Goal: Task Accomplishment & Management: Complete application form

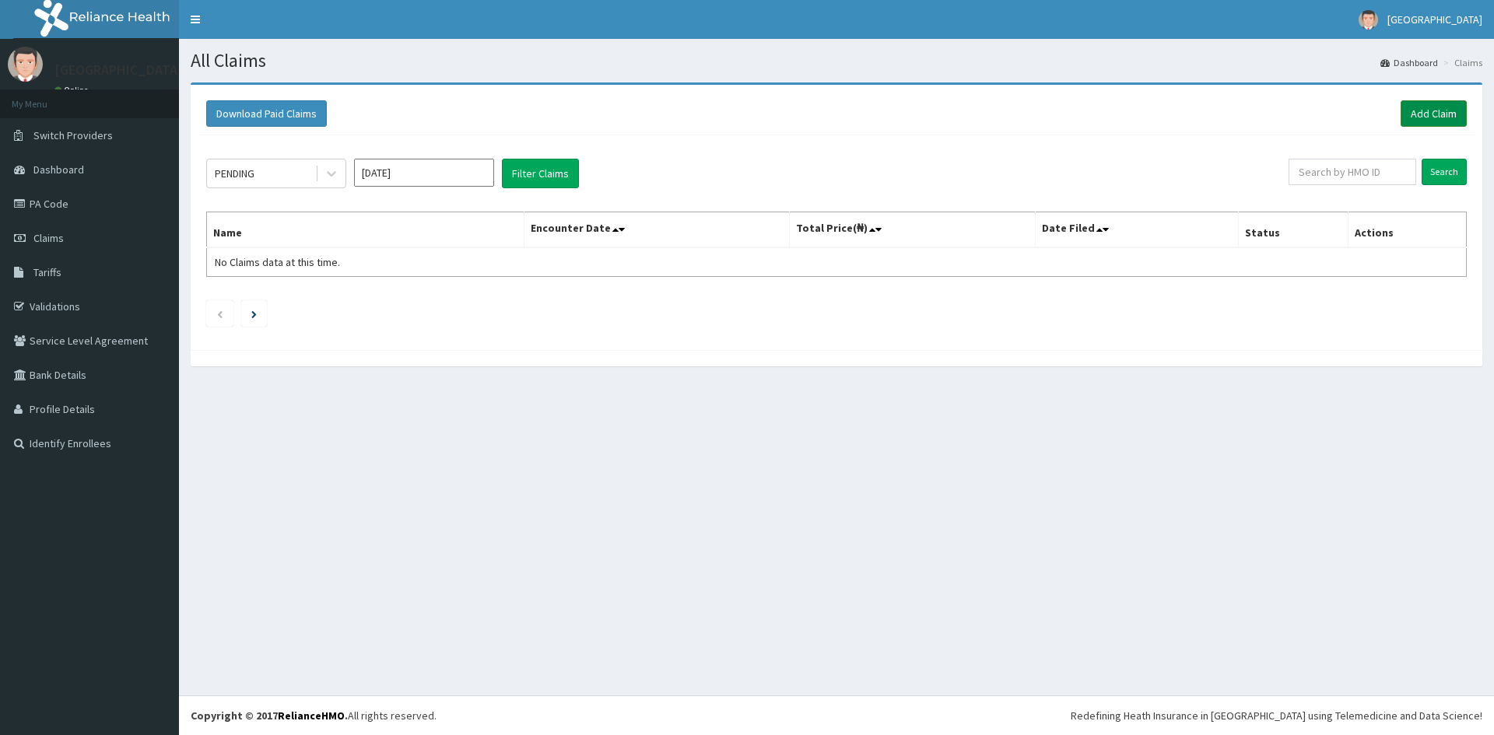
click at [1417, 121] on link "Add Claim" at bounding box center [1434, 113] width 66 height 26
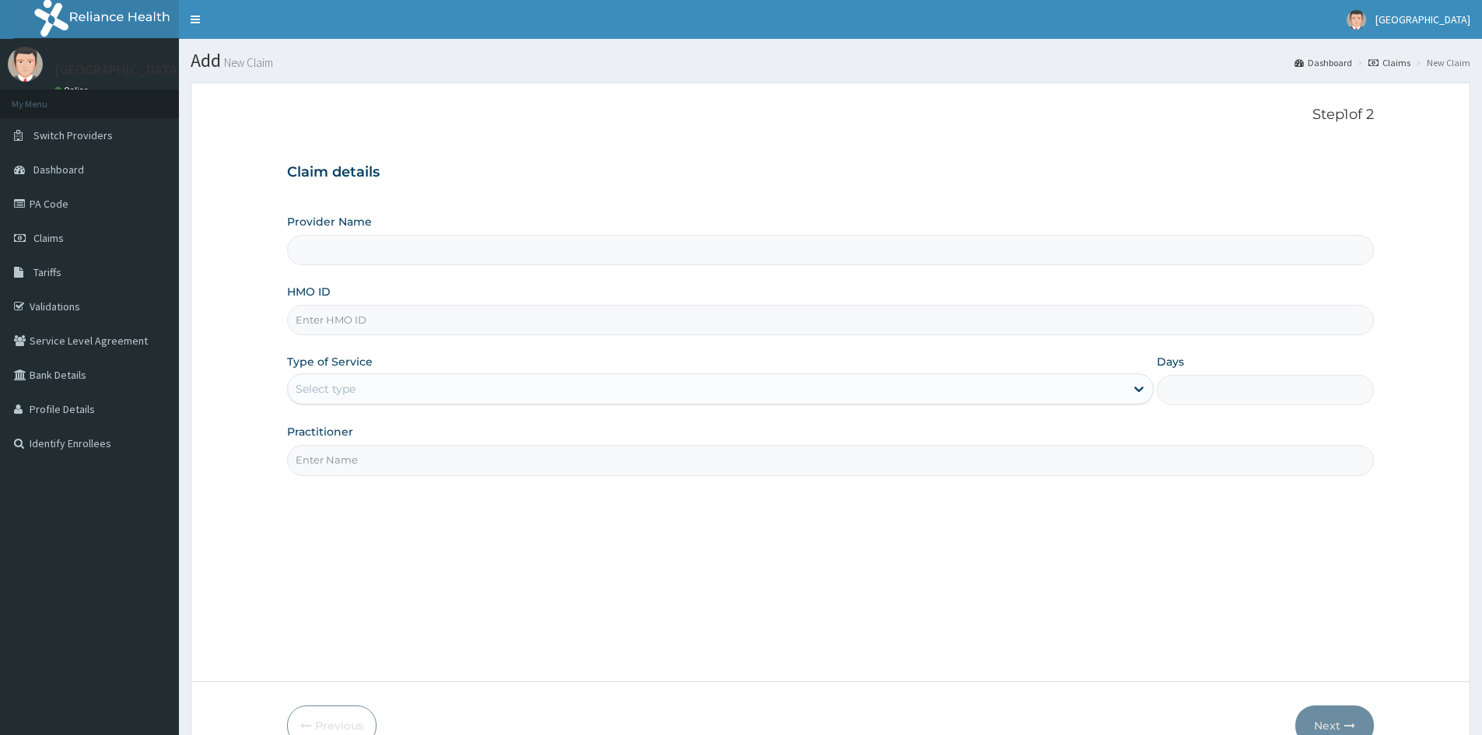
click at [482, 327] on input "HMO ID" at bounding box center [830, 320] width 1087 height 30
type input "Mother And Child Hospital- IKEJA"
type input "PIK/10024/B"
click at [403, 390] on div "Select type" at bounding box center [706, 389] width 837 height 25
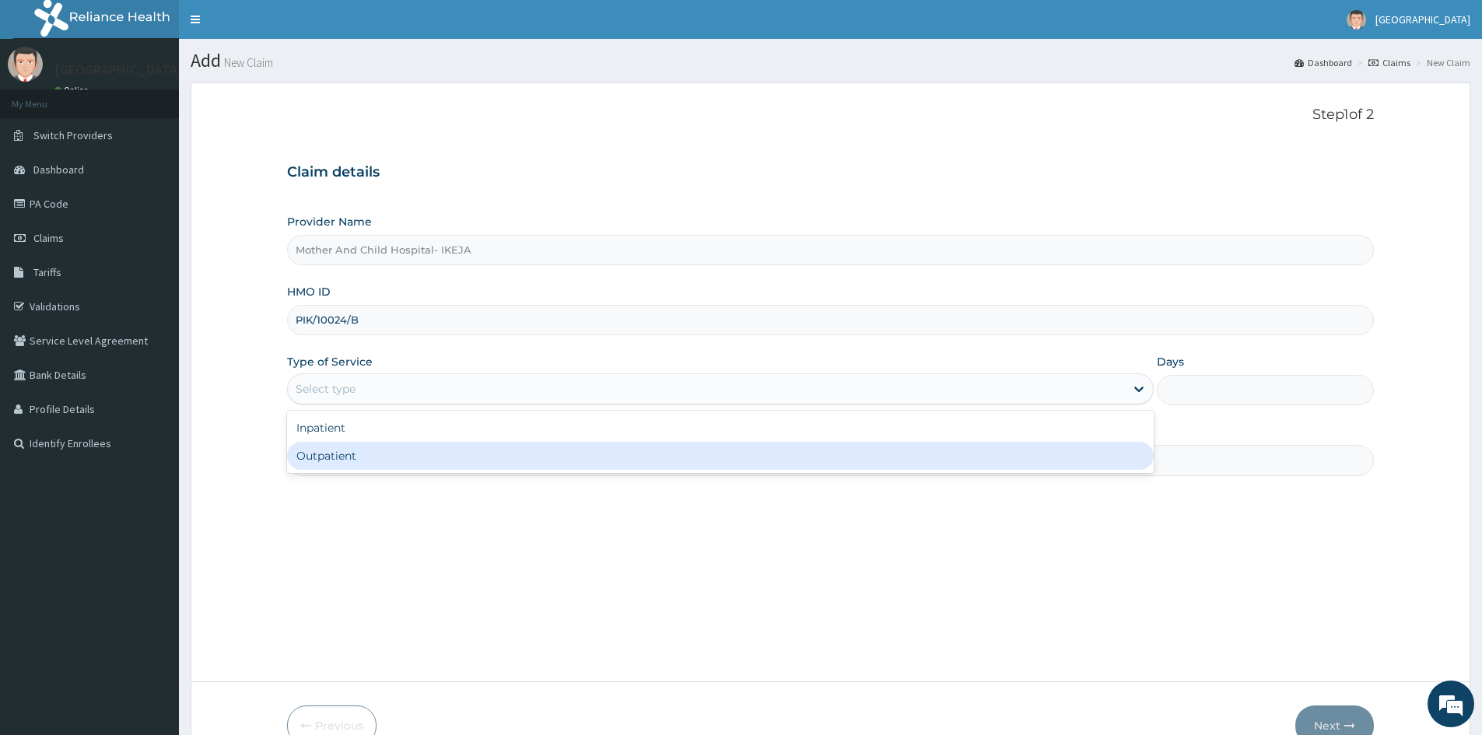
click at [406, 461] on div "Outpatient" at bounding box center [720, 456] width 867 height 28
type input "1"
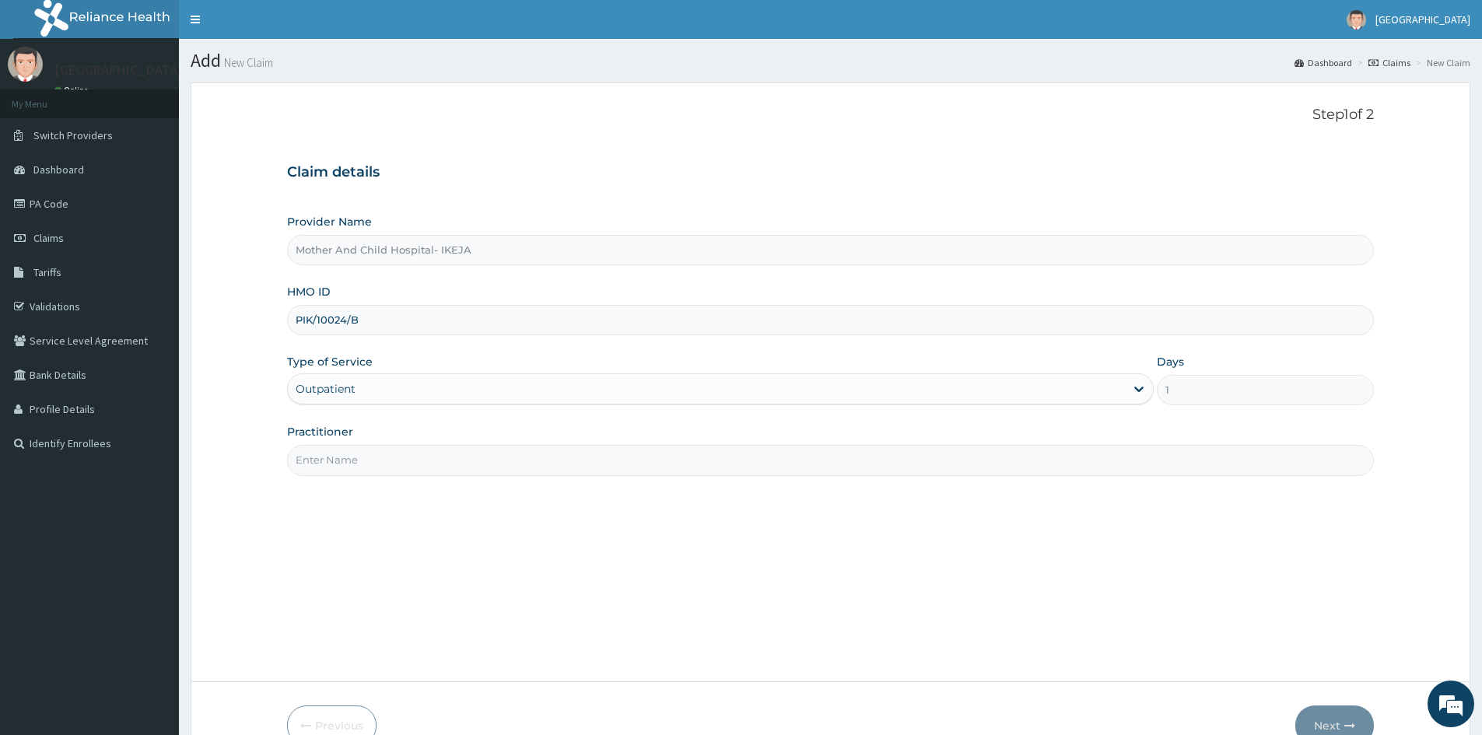
click at [406, 461] on input "Practitioner" at bounding box center [830, 460] width 1087 height 30
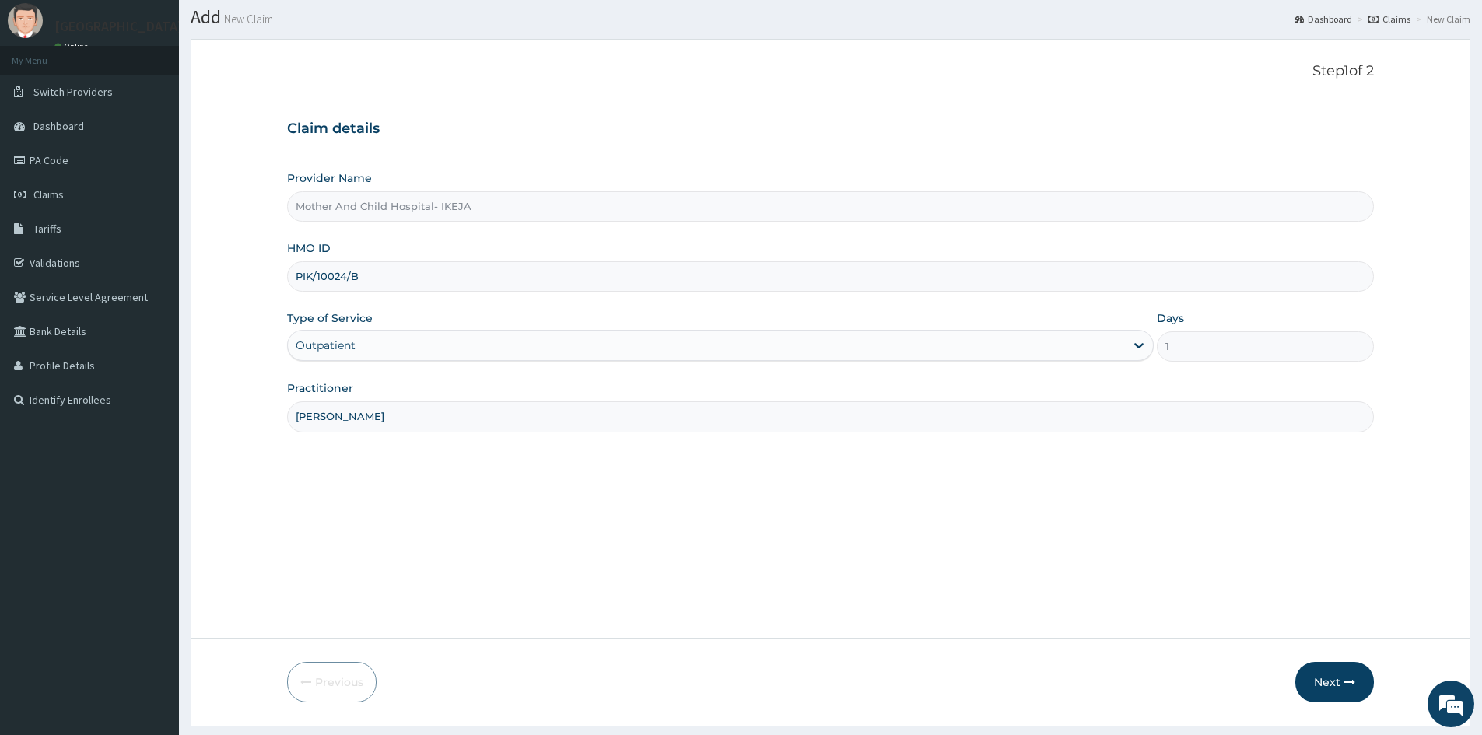
scroll to position [86, 0]
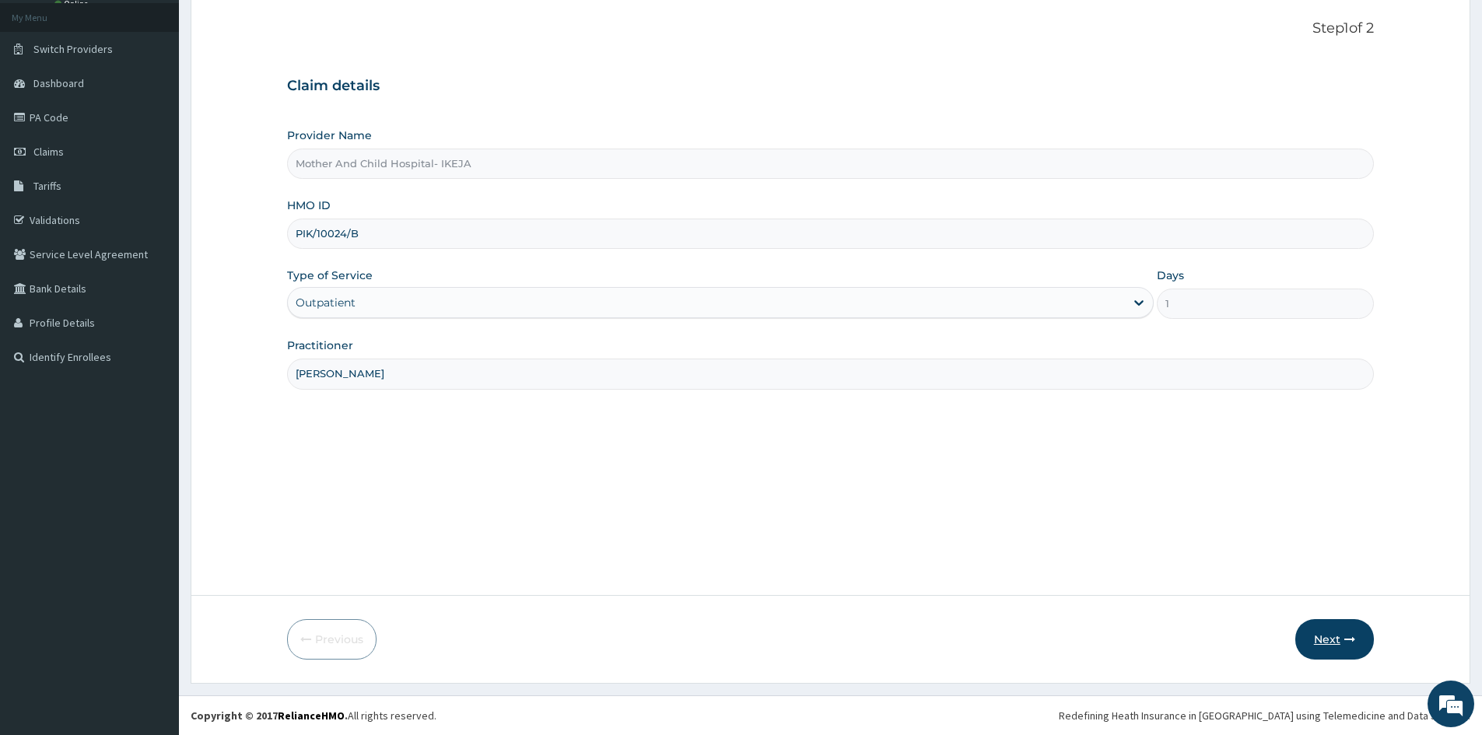
type input "[PERSON_NAME]"
click at [1333, 640] on button "Next" at bounding box center [1335, 639] width 79 height 40
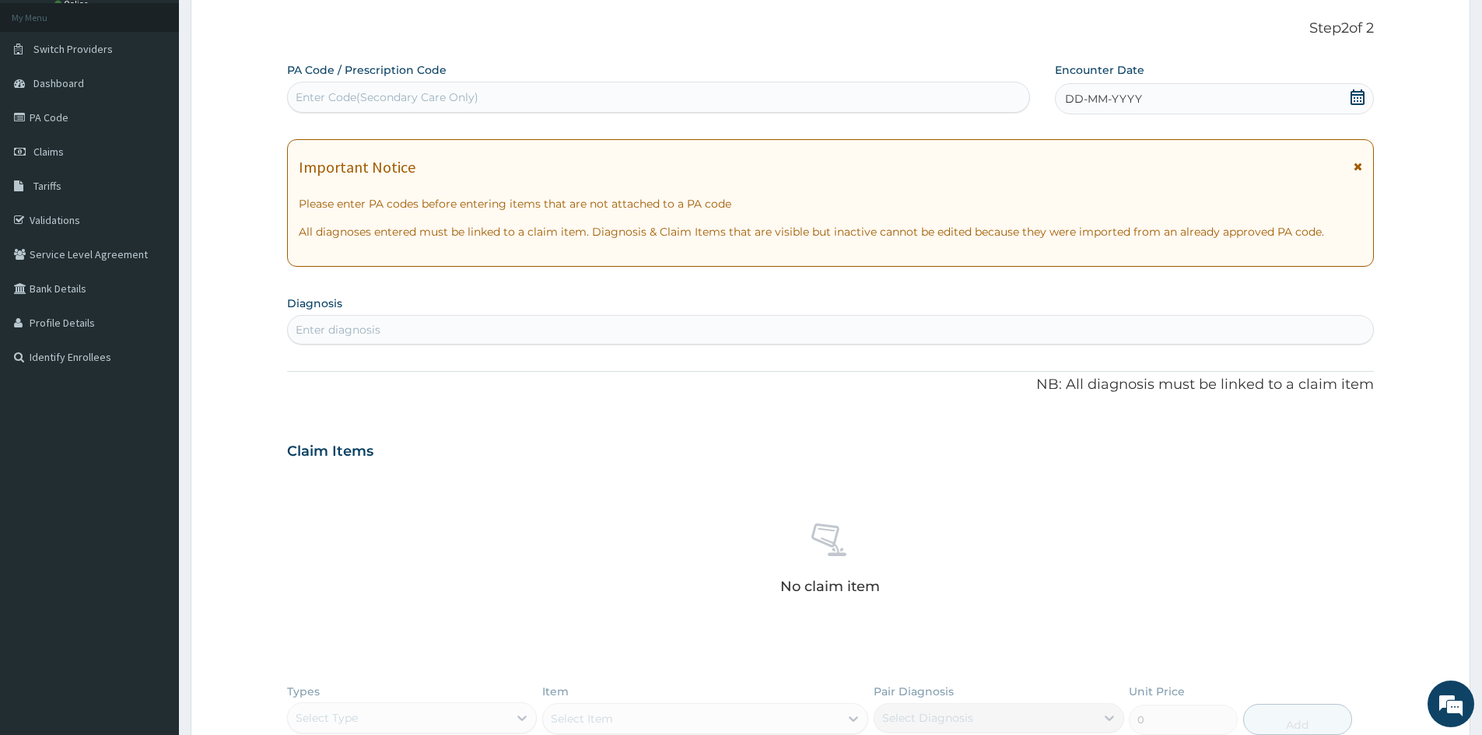
click at [1358, 96] on icon at bounding box center [1358, 97] width 16 height 16
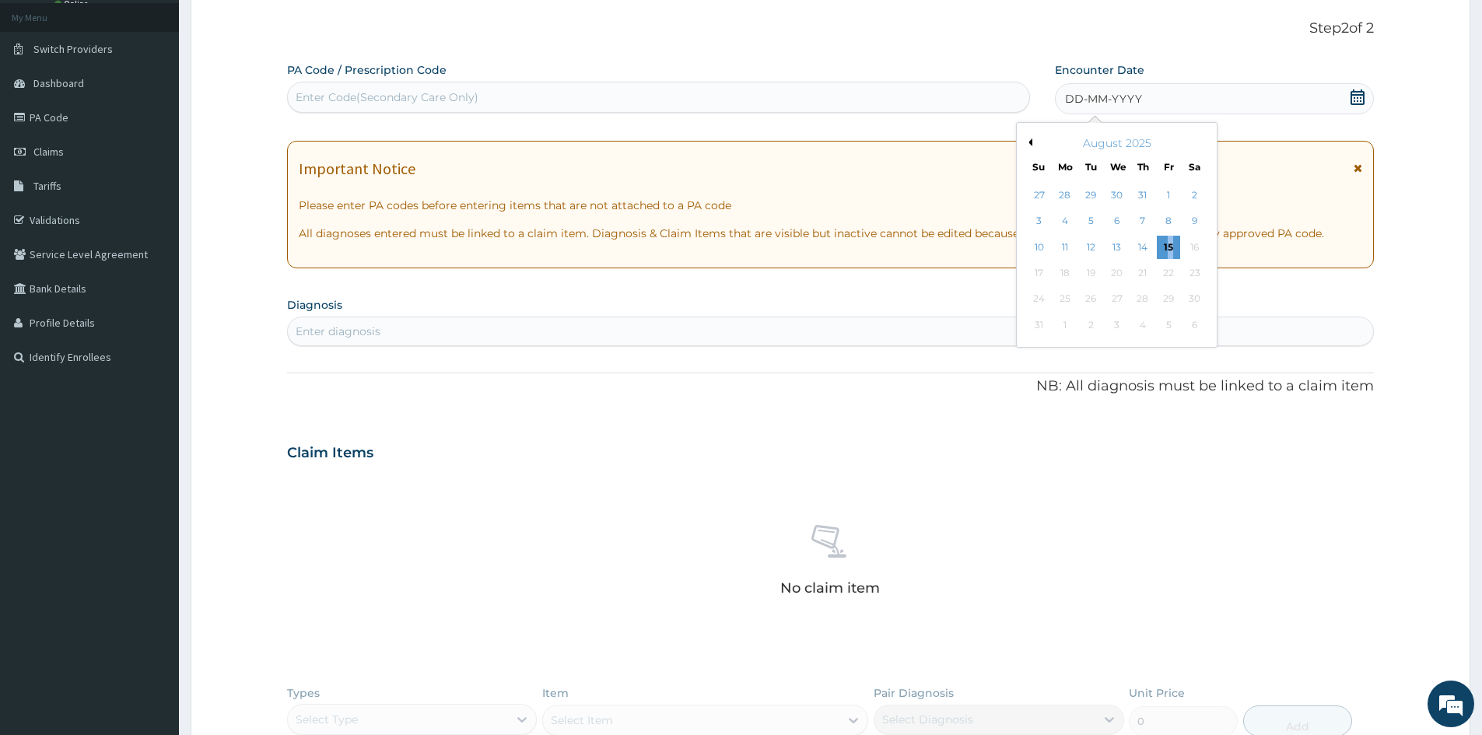
click at [1170, 242] on div "15" at bounding box center [1169, 247] width 23 height 23
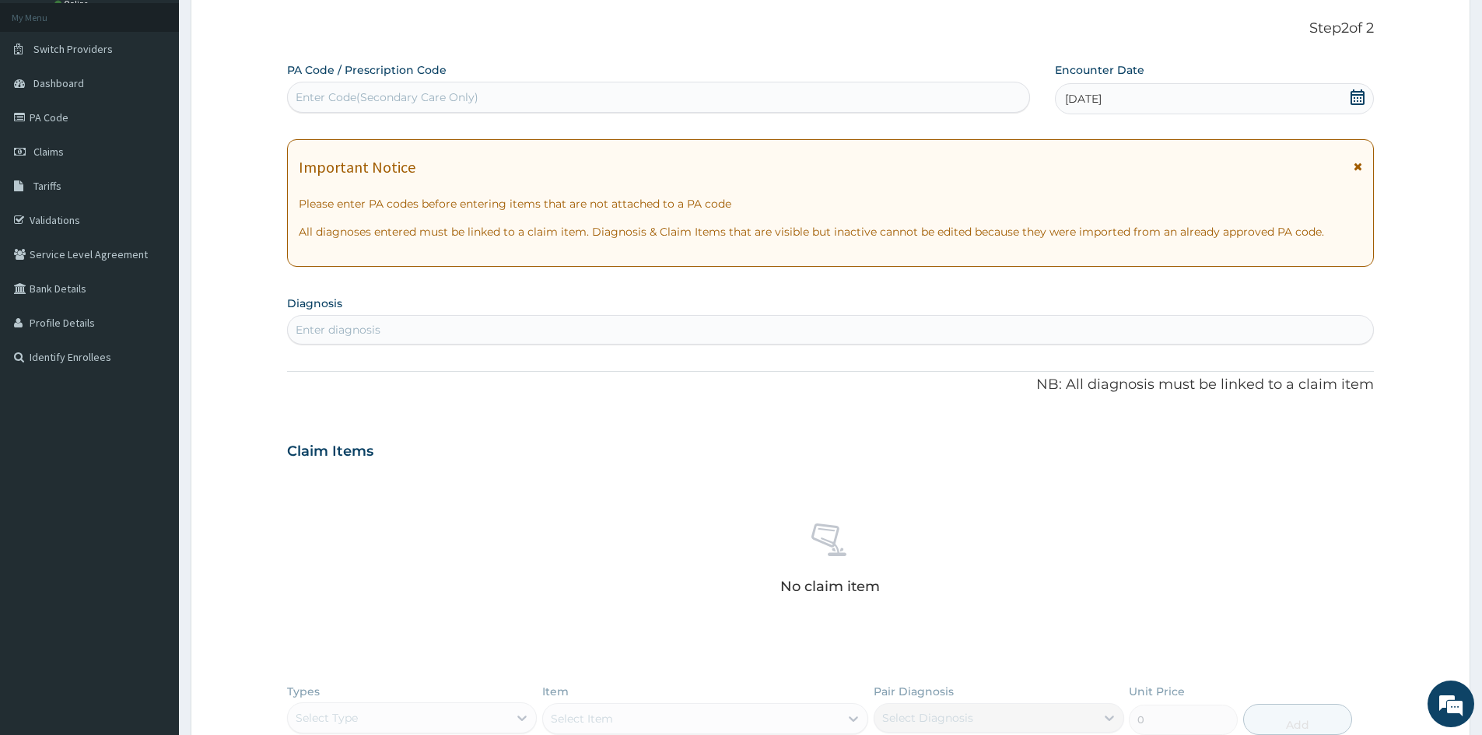
click at [813, 349] on div "PA Code / Prescription Code Enter Code(Secondary Care Only) Encounter Date [DAT…" at bounding box center [830, 457] width 1087 height 790
click at [813, 339] on div "Enter diagnosis" at bounding box center [830, 329] width 1085 height 25
click at [554, 93] on div "Enter Code(Secondary Care Only)" at bounding box center [659, 97] width 742 height 25
paste input "PA/04F674"
type input "PA/04F674"
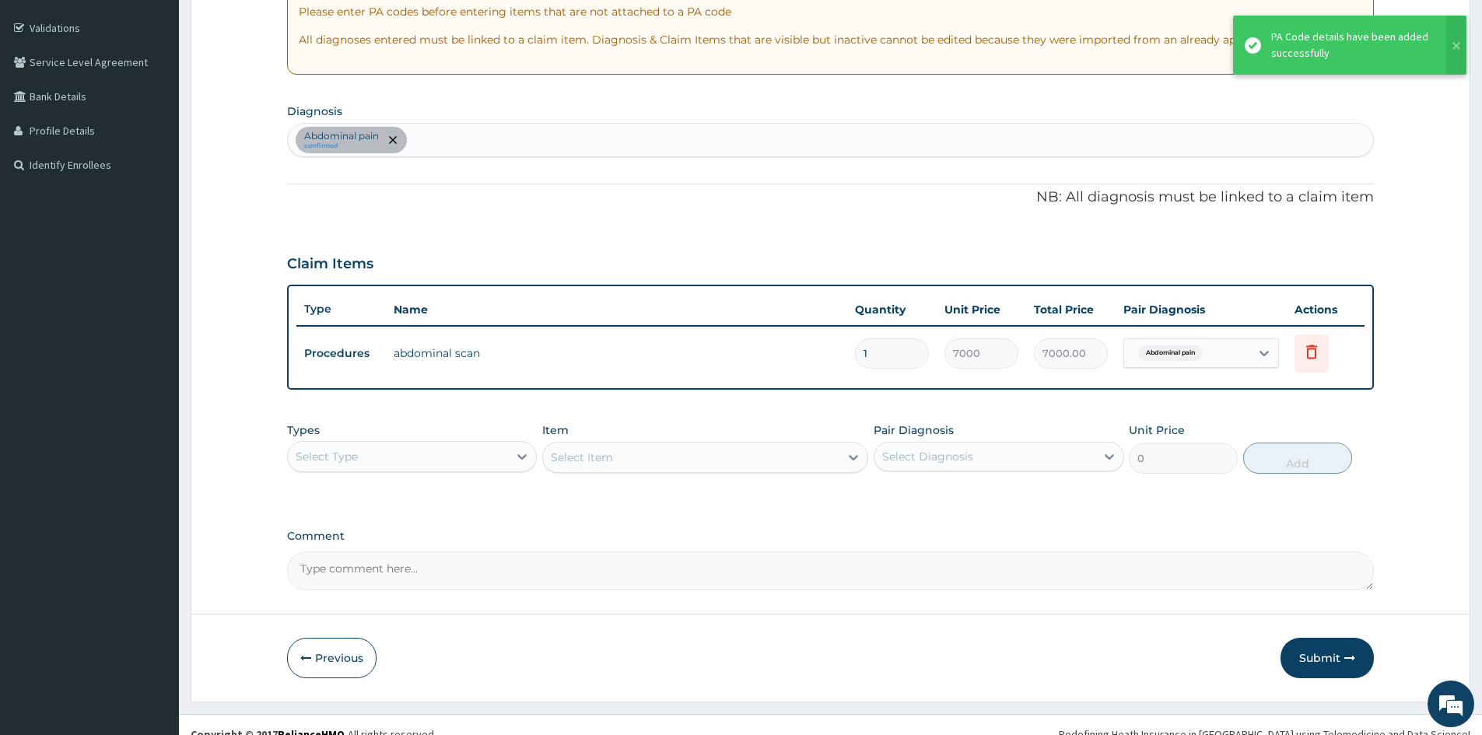
scroll to position [297, 0]
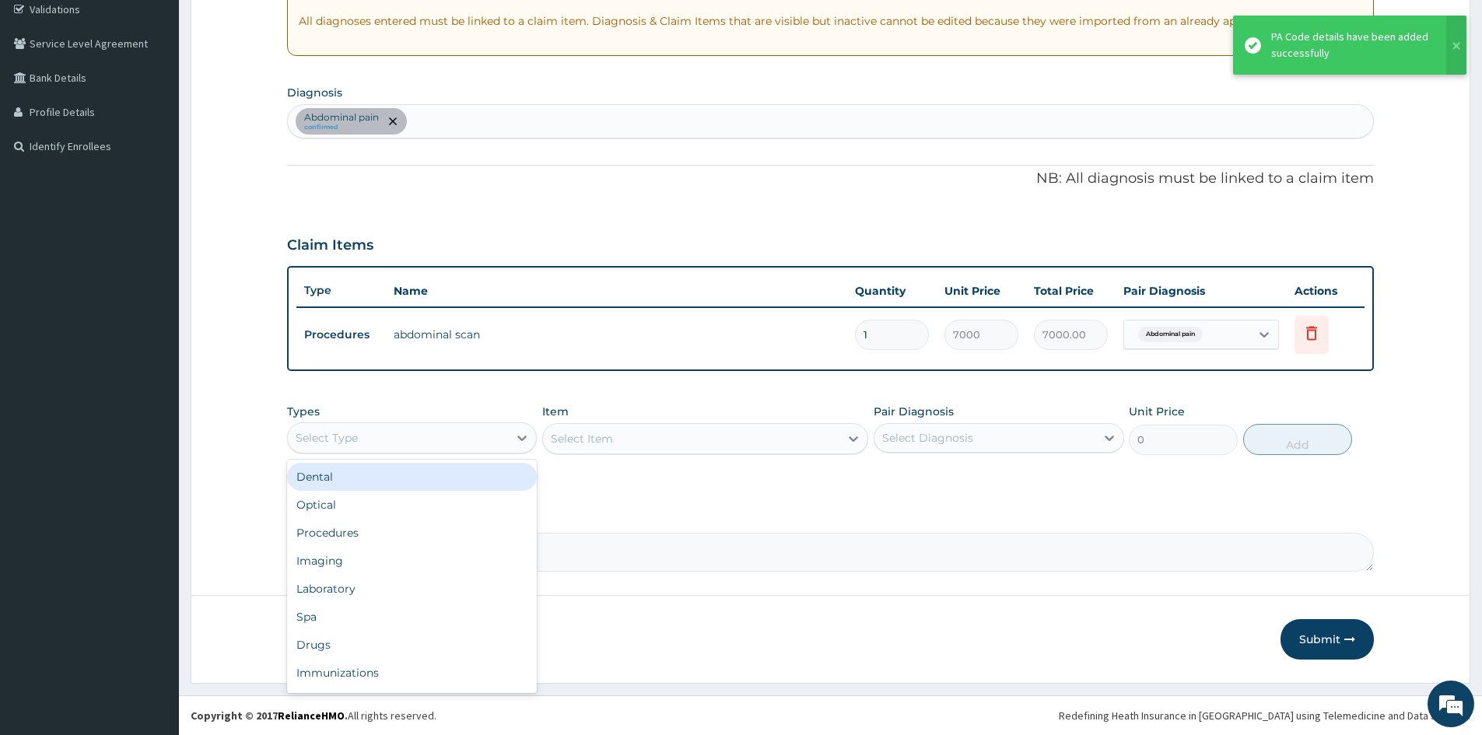
click at [501, 439] on div "Select Type" at bounding box center [398, 438] width 220 height 25
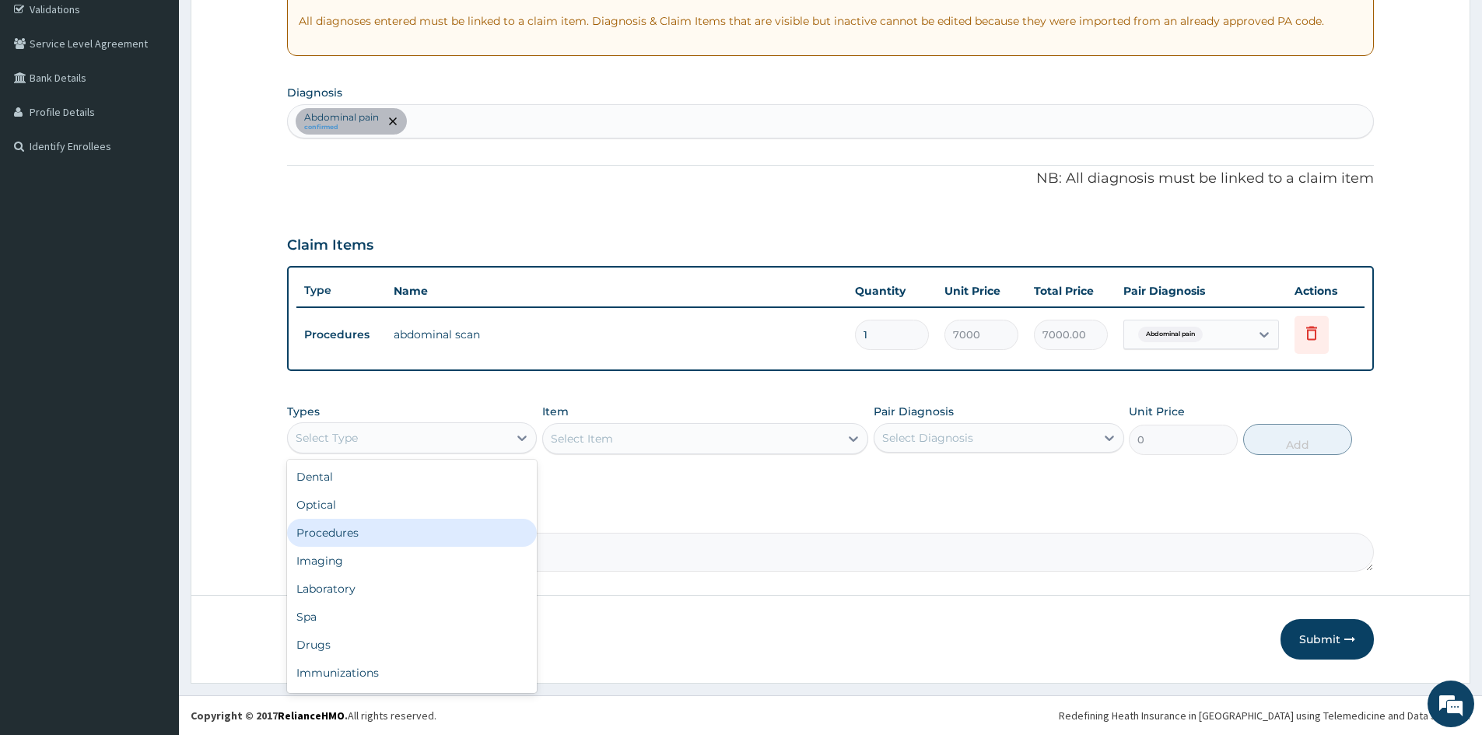
drag, startPoint x: 402, startPoint y: 533, endPoint x: 453, endPoint y: 519, distance: 52.5
click at [403, 534] on div "Procedures" at bounding box center [412, 533] width 250 height 28
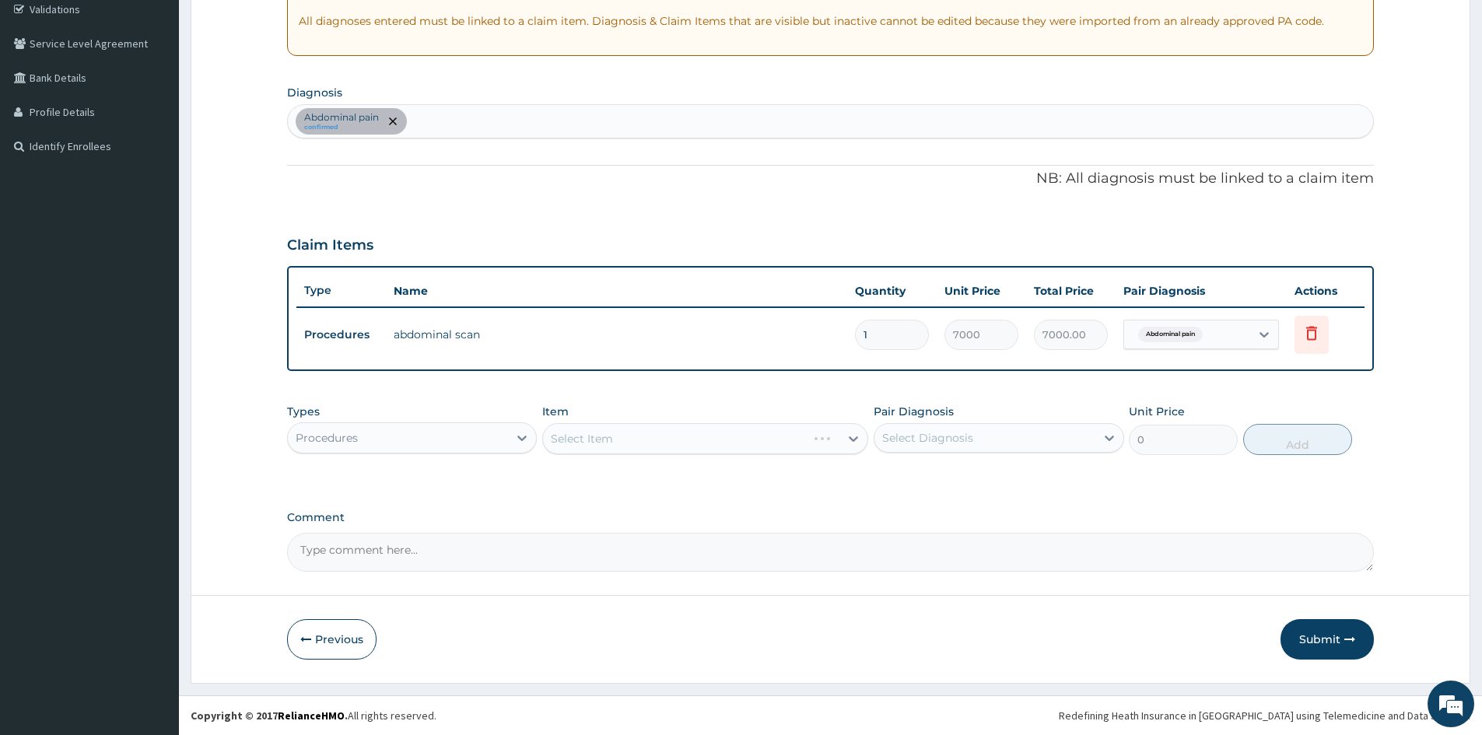
click at [716, 438] on div "Select Item" at bounding box center [705, 438] width 326 height 31
click at [717, 447] on div "Select Item" at bounding box center [705, 438] width 326 height 31
click at [791, 441] on div "Select Item" at bounding box center [691, 438] width 296 height 25
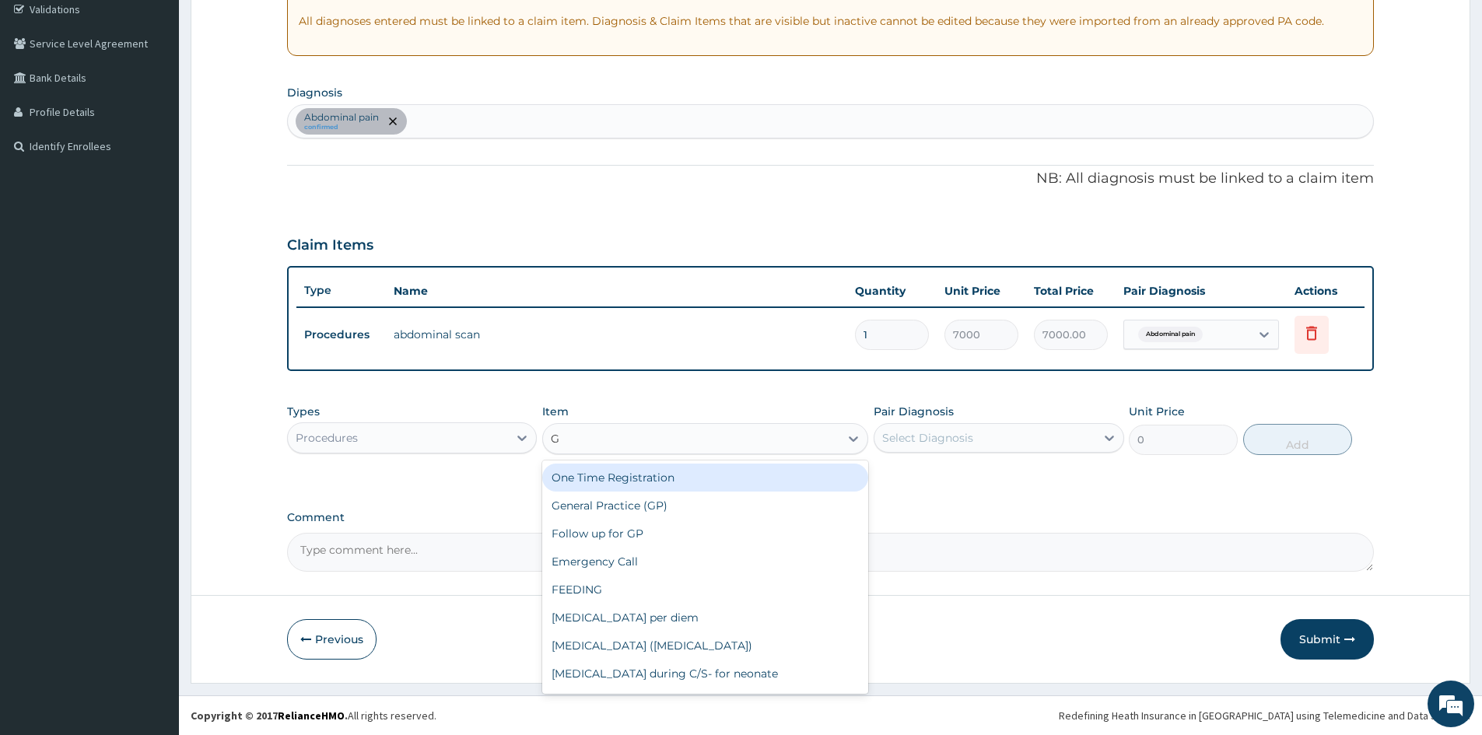
type input "GP"
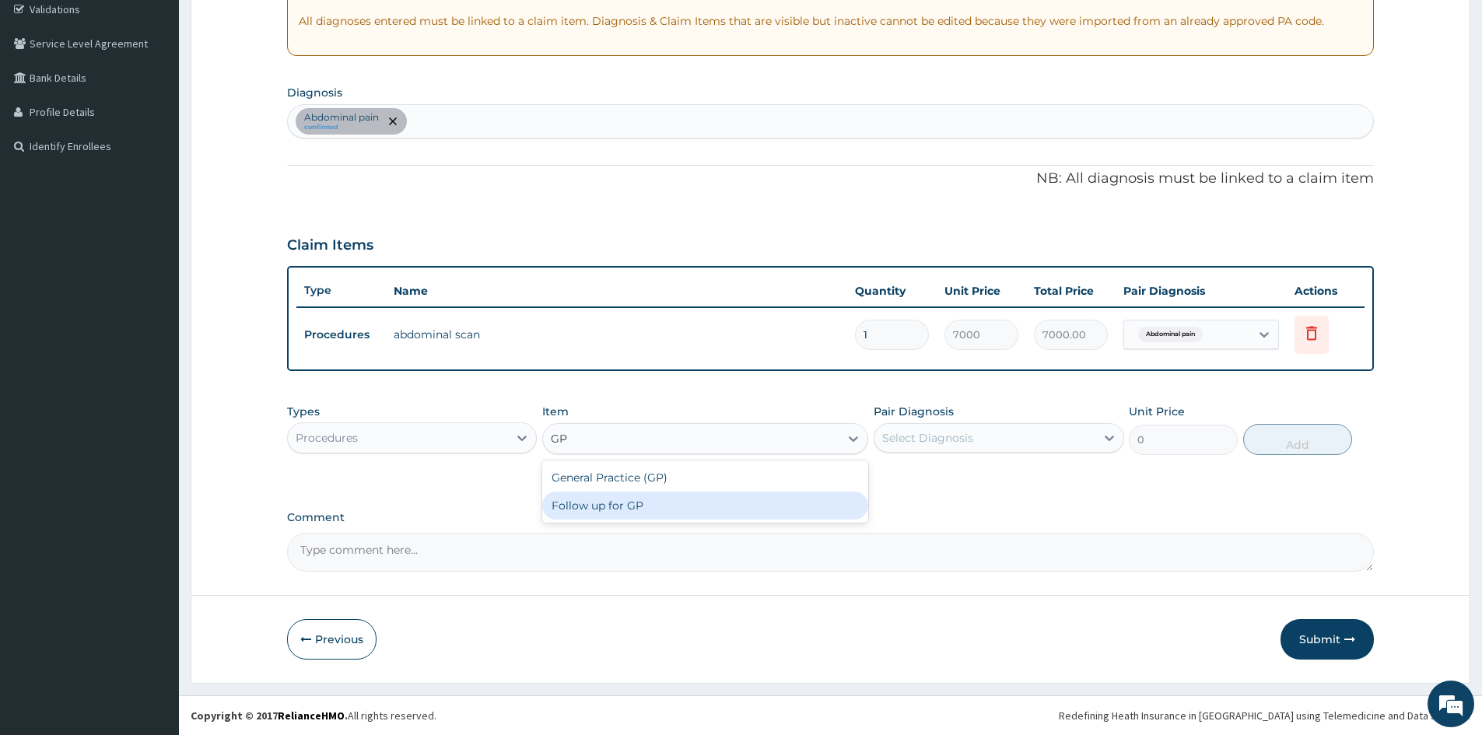
click at [767, 503] on div "Follow up for GP" at bounding box center [705, 506] width 326 height 28
type input "2000"
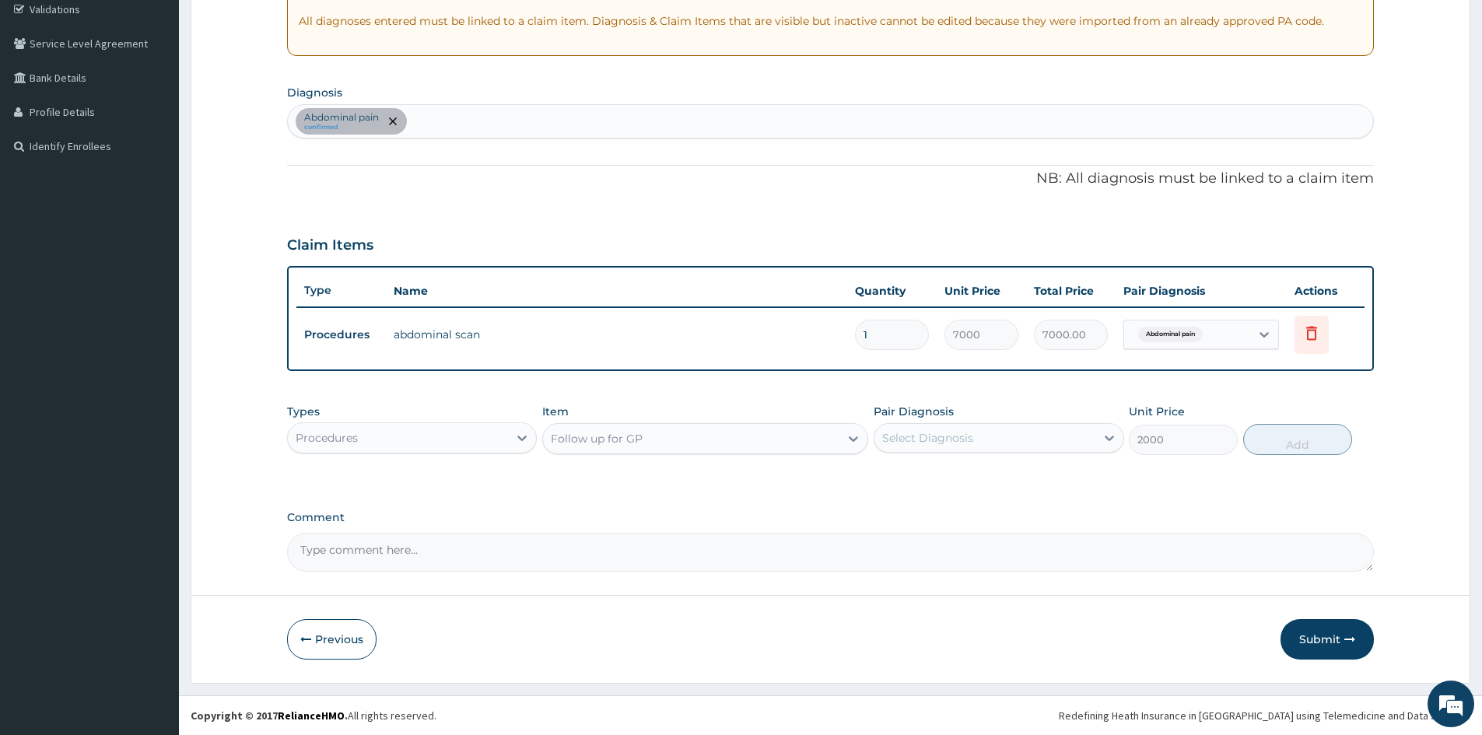
click at [1028, 429] on div "Select Diagnosis" at bounding box center [985, 438] width 220 height 25
click at [1021, 470] on div "Abdominal pain" at bounding box center [999, 478] width 250 height 32
checkbox input "true"
click at [1261, 438] on button "Add" at bounding box center [1297, 439] width 109 height 31
type input "0"
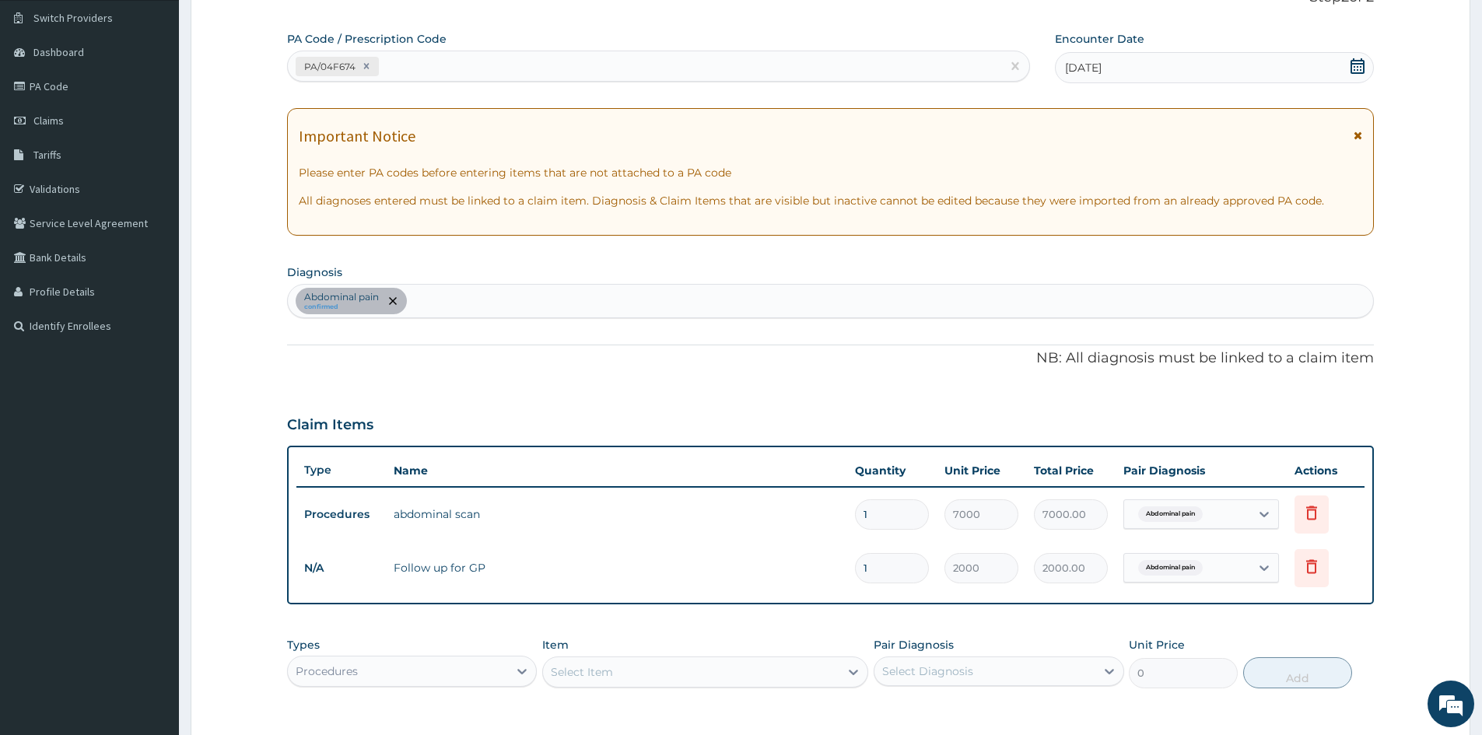
scroll to position [0, 0]
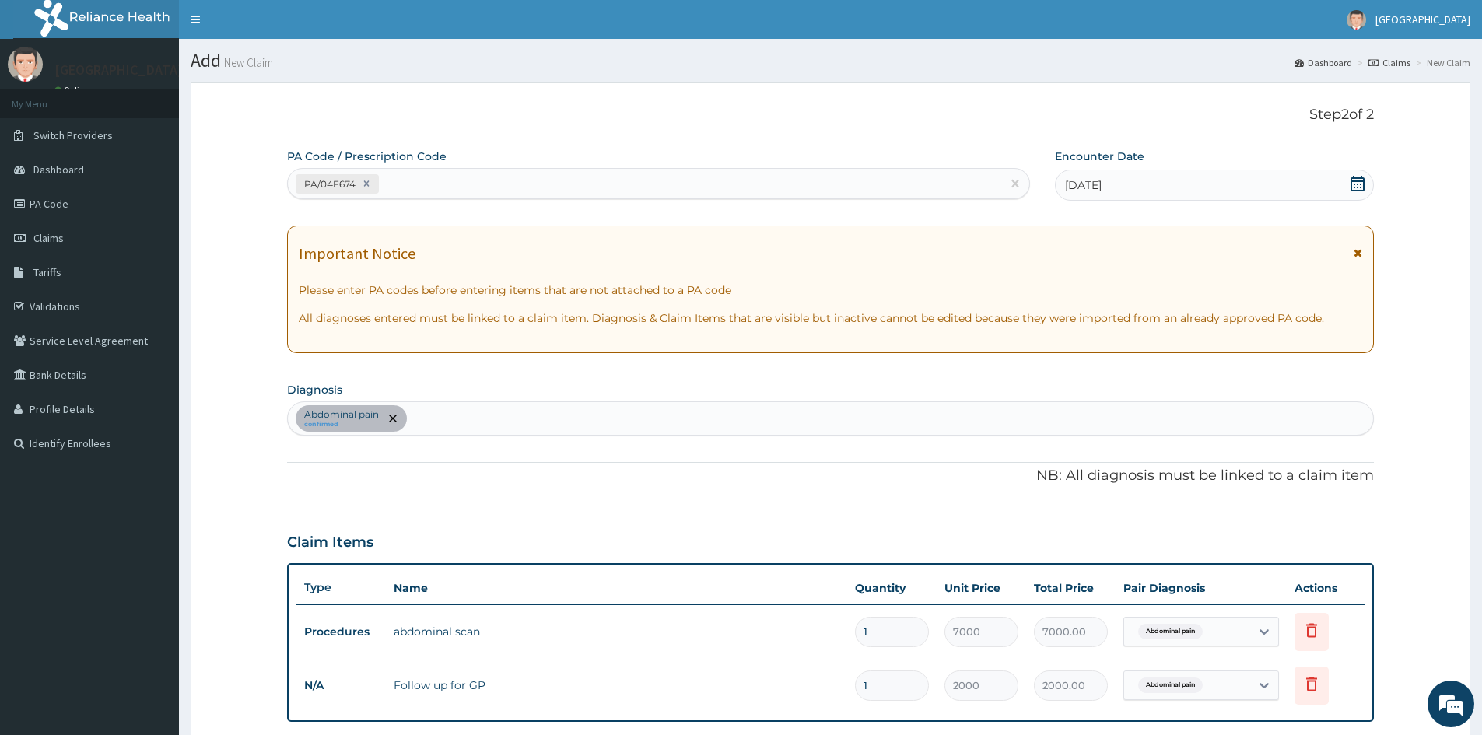
click at [1361, 185] on icon at bounding box center [1358, 184] width 16 height 16
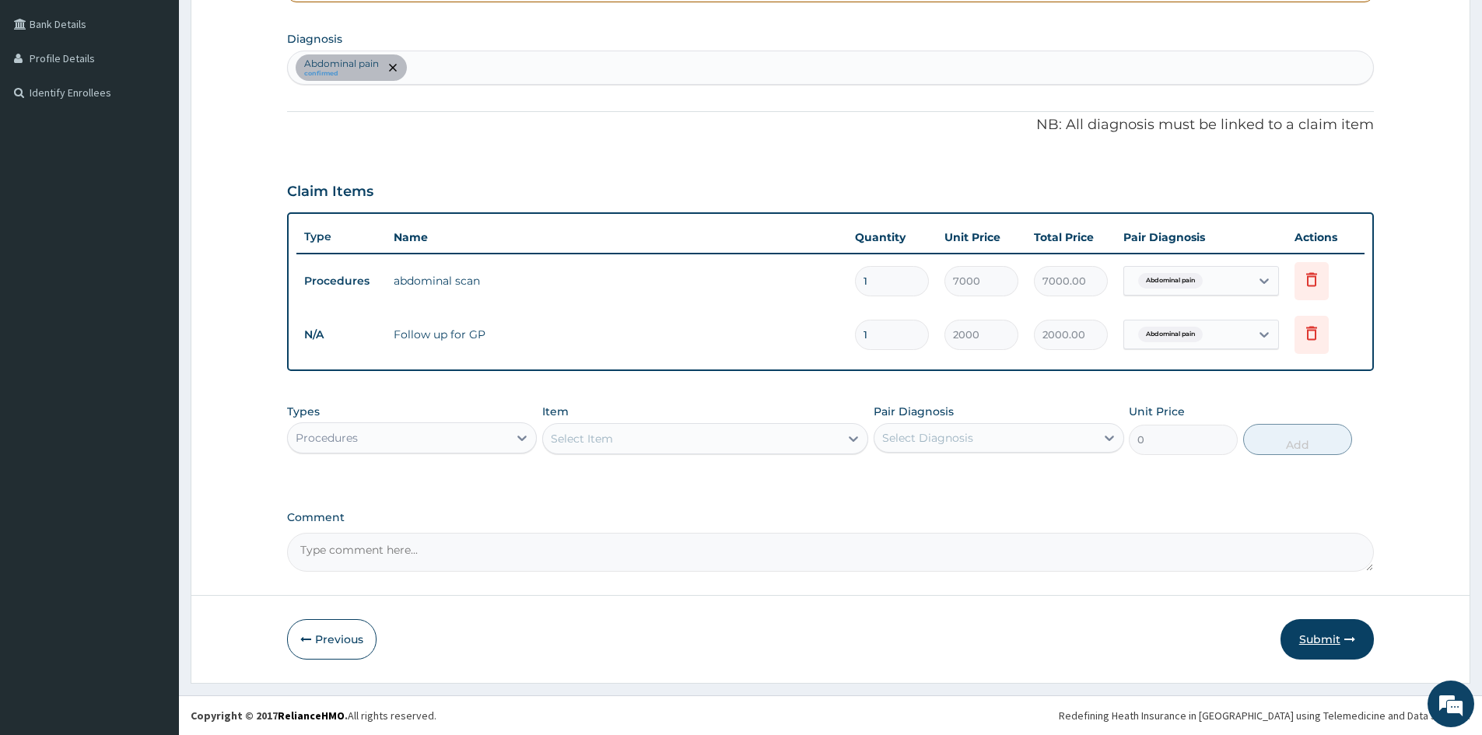
click at [1326, 635] on button "Submit" at bounding box center [1327, 639] width 93 height 40
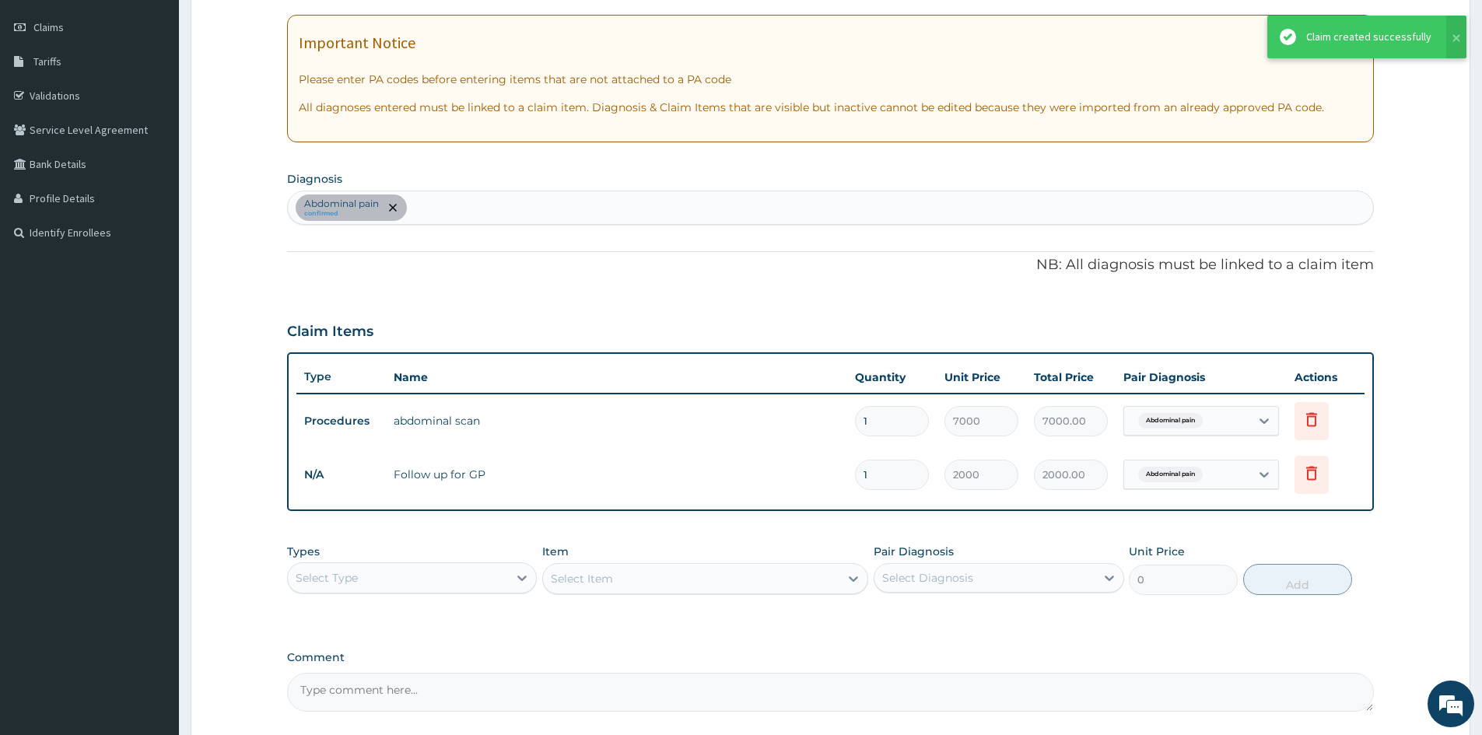
scroll to position [195, 0]
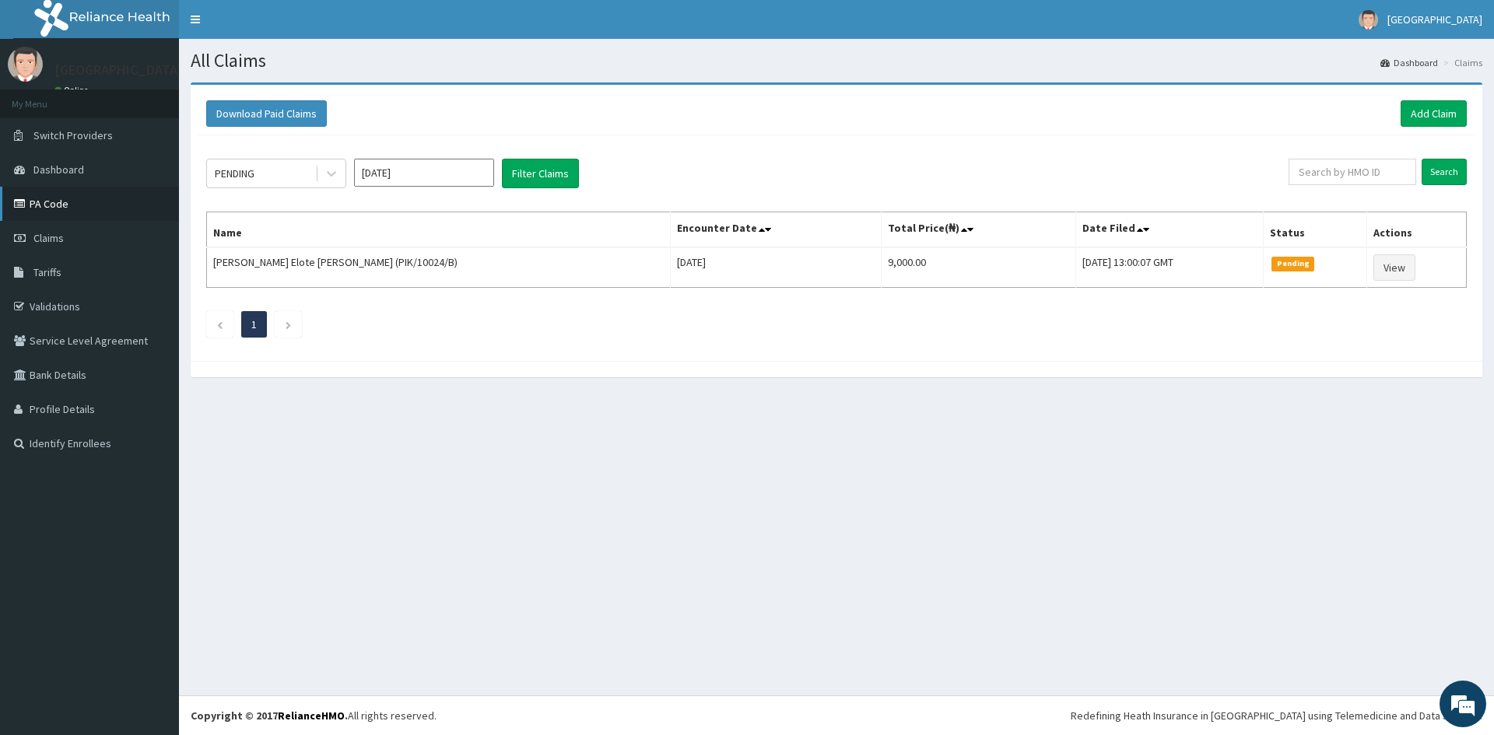
click at [95, 212] on link "PA Code" at bounding box center [89, 204] width 179 height 34
